Goal: Task Accomplishment & Management: Use online tool/utility

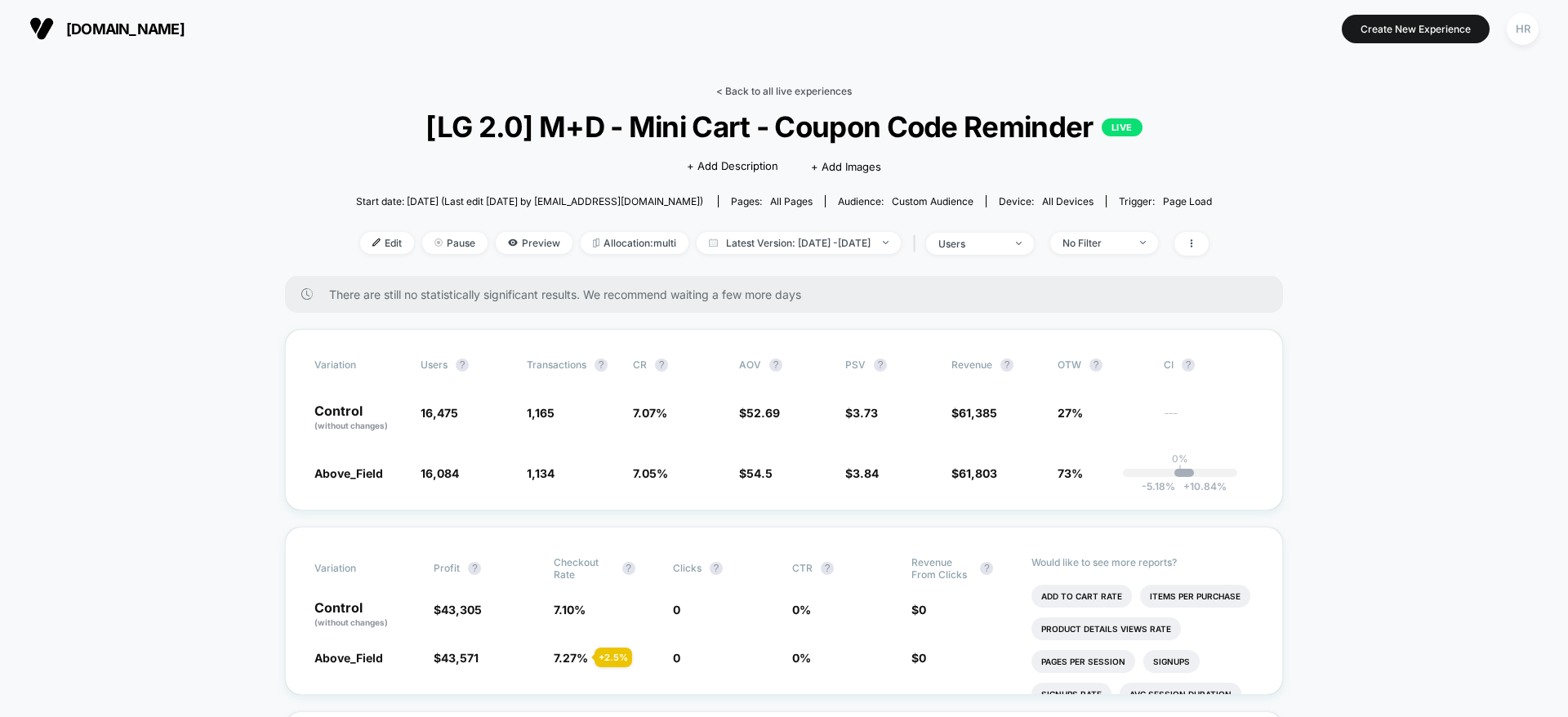
click at [759, 88] on link "< Back to all live experiences" at bounding box center [783, 90] width 135 height 12
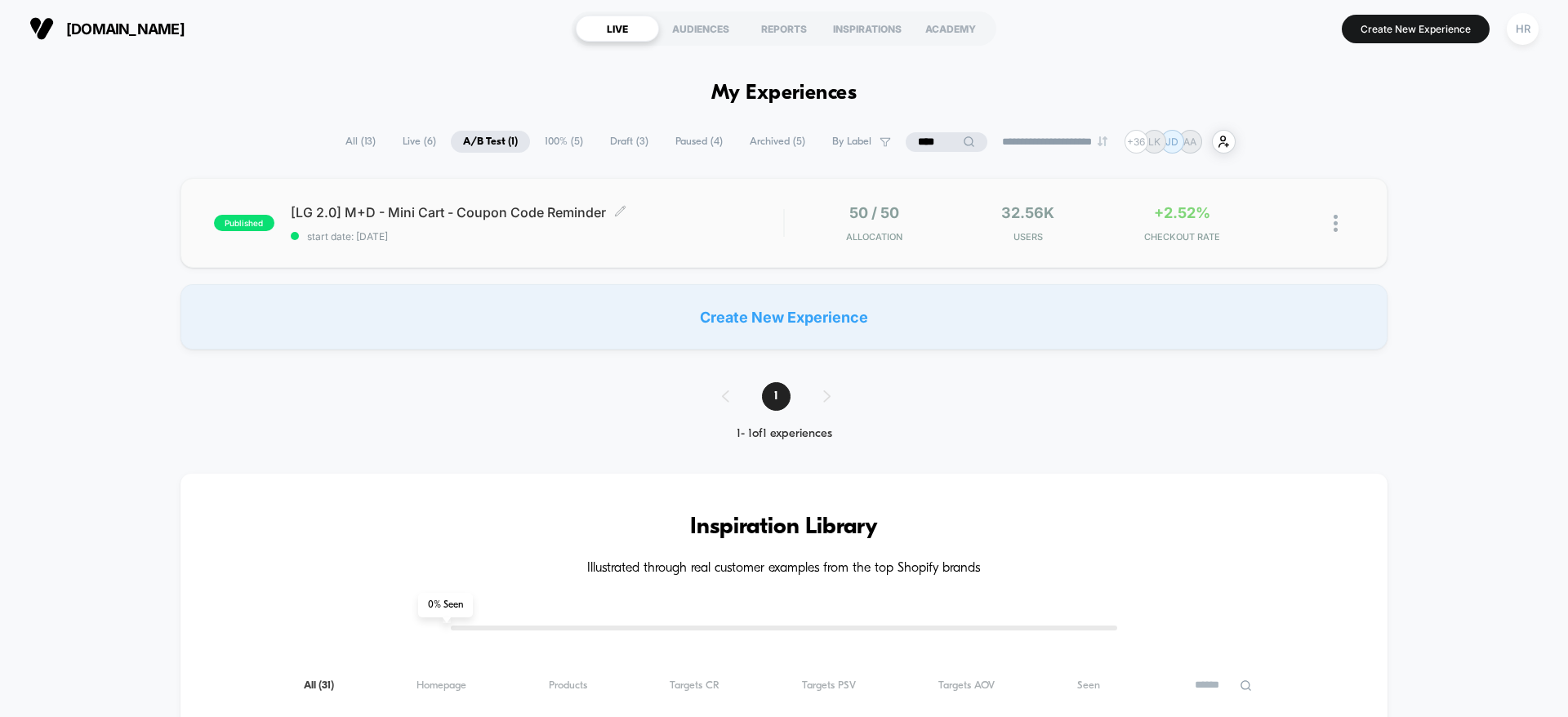
click at [725, 222] on div "[LG 2.0] M+D - Mini Cart - Coupon Code Reminder Click to edit experience detail…" at bounding box center [537, 223] width 493 height 38
